Goal: Transaction & Acquisition: Obtain resource

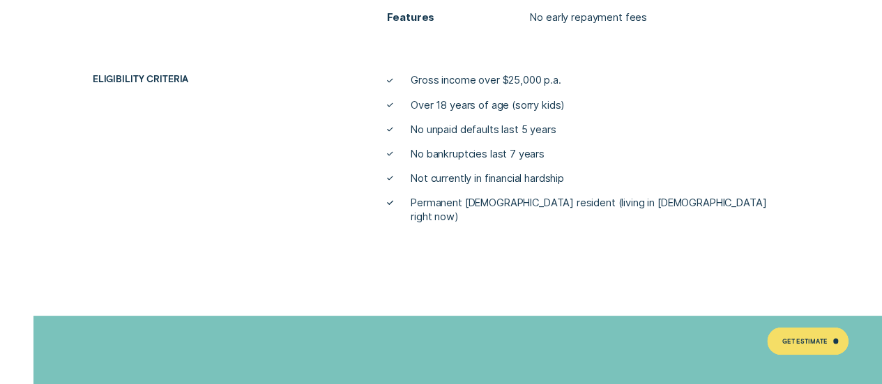
scroll to position [3875, 0]
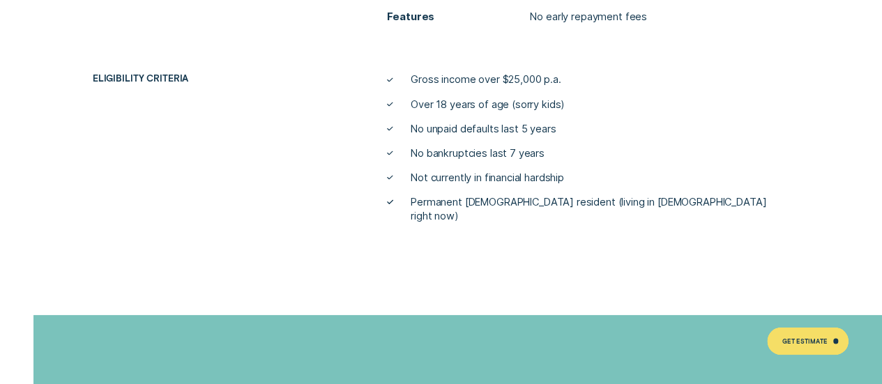
click at [404, 189] on ul "Gross income over $25,000 p.a. Over 18 years of age (sorry kids) No unpaid defa…" at bounding box center [588, 148] width 413 height 150
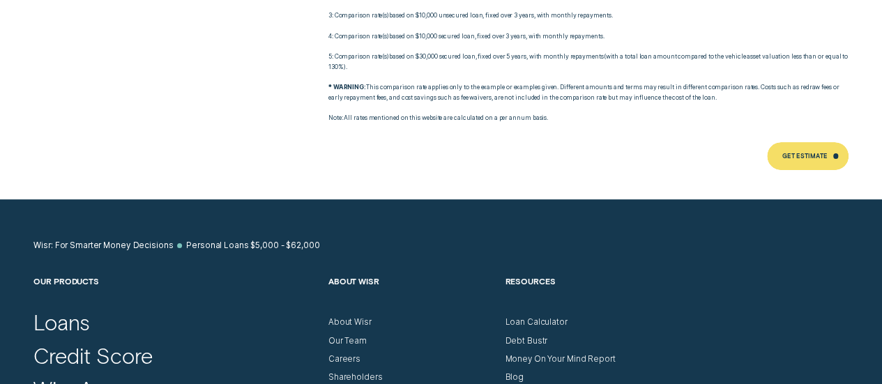
scroll to position [5337, 0]
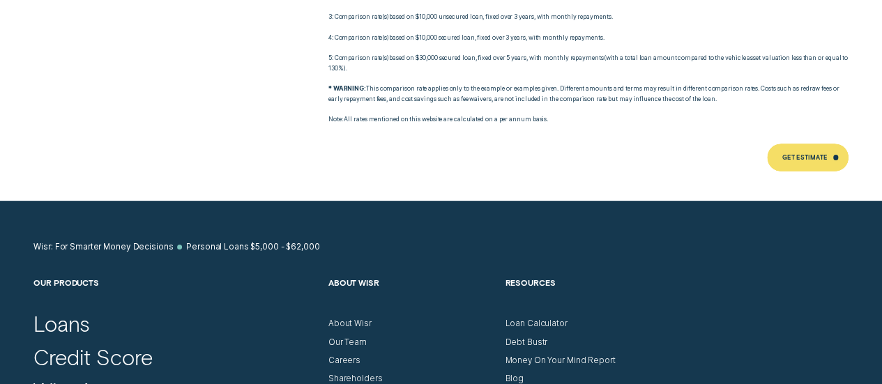
click at [815, 162] on div "Get Estimate" at bounding box center [804, 159] width 45 height 6
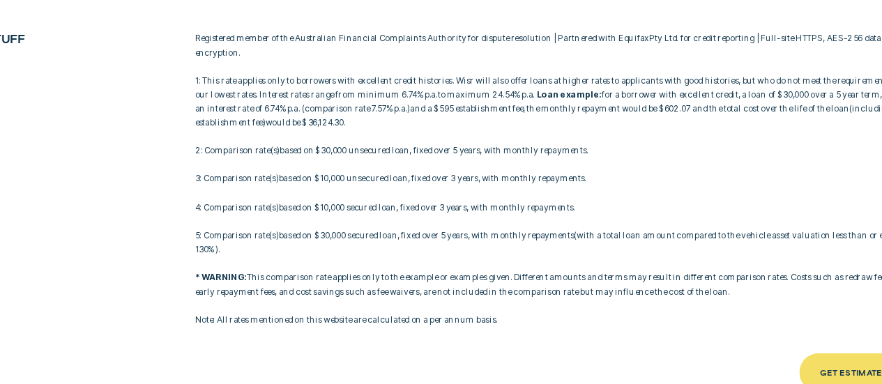
scroll to position [5182, 0]
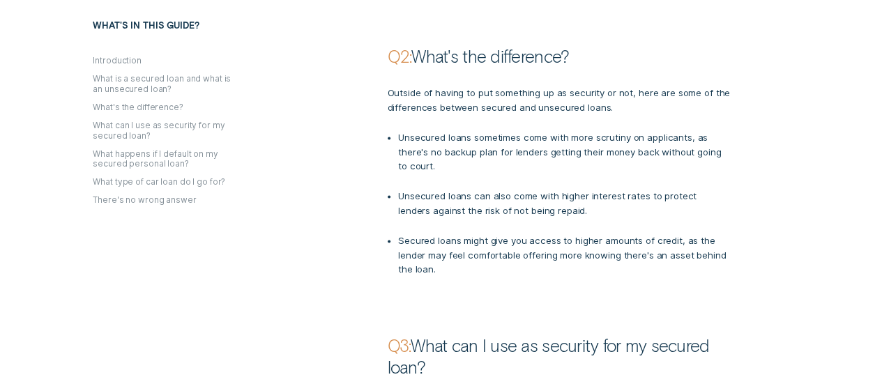
scroll to position [1022, 0]
click at [336, 259] on div "Outside of having to put something up as security or not, here are some of the …" at bounding box center [589, 173] width 530 height 210
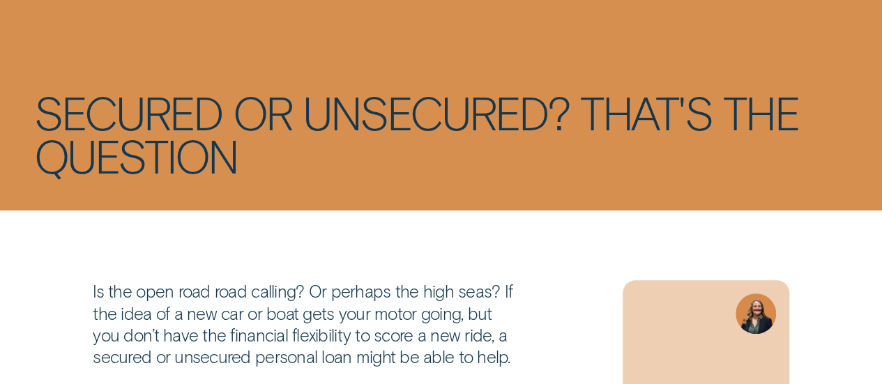
scroll to position [0, 0]
